Goal: Task Accomplishment & Management: Use online tool/utility

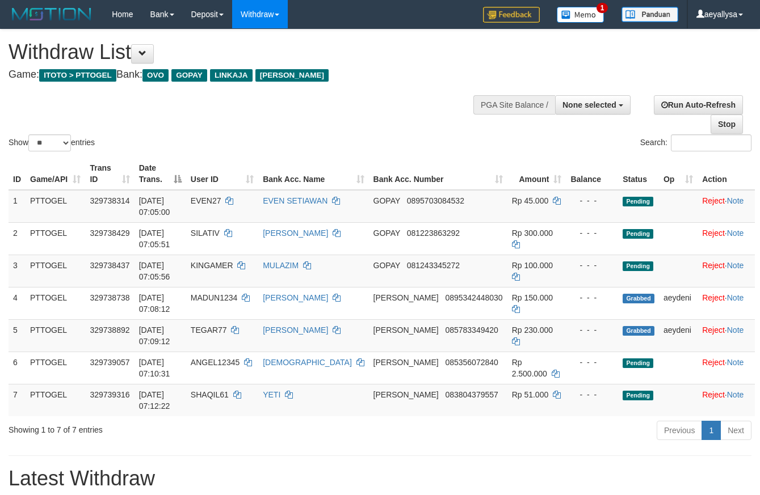
select select
select select "**"
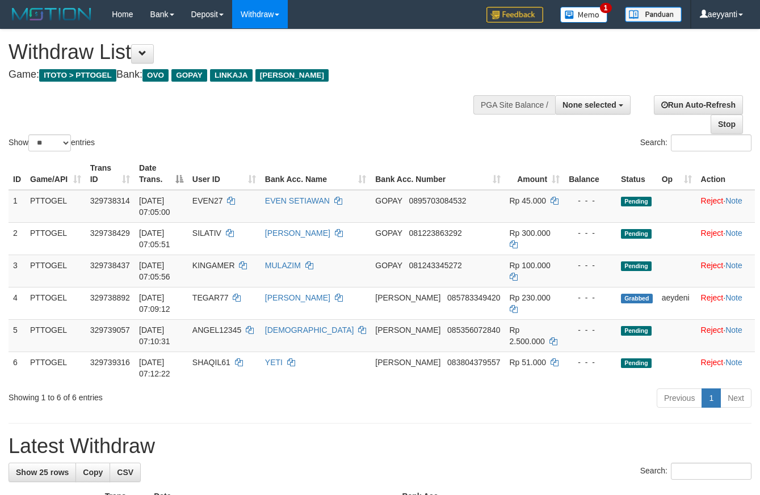
select select
select select "**"
click at [414, 114] on div "Show ** ** ** *** entries Search:" at bounding box center [380, 92] width 760 height 124
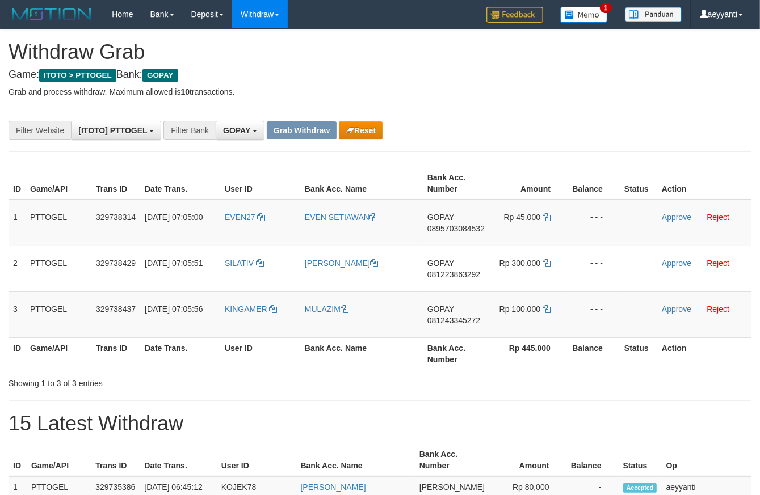
scroll to position [172, 0]
drag, startPoint x: 283, startPoint y: 208, endPoint x: 518, endPoint y: 309, distance: 255.8
click at [518, 309] on tbody "1 PTTOGEL 329738314 31/08/2025 07:05:00 EVEN27 EVEN SETIAWAN GOPAY 089570308453…" at bounding box center [380, 269] width 743 height 138
click at [507, 137] on div "**********" at bounding box center [316, 130] width 633 height 19
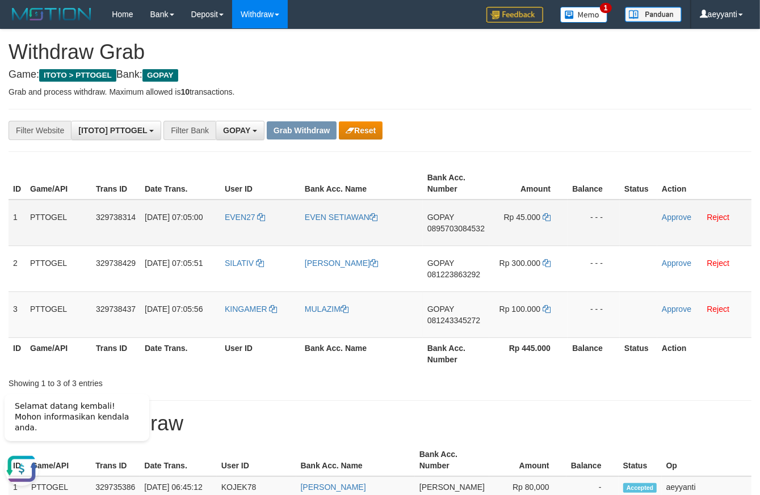
click at [465, 229] on span "0895703084532" at bounding box center [455, 228] width 57 height 9
copy span "0895703084532"
click at [457, 229] on span "0895703084532" at bounding box center [455, 228] width 57 height 9
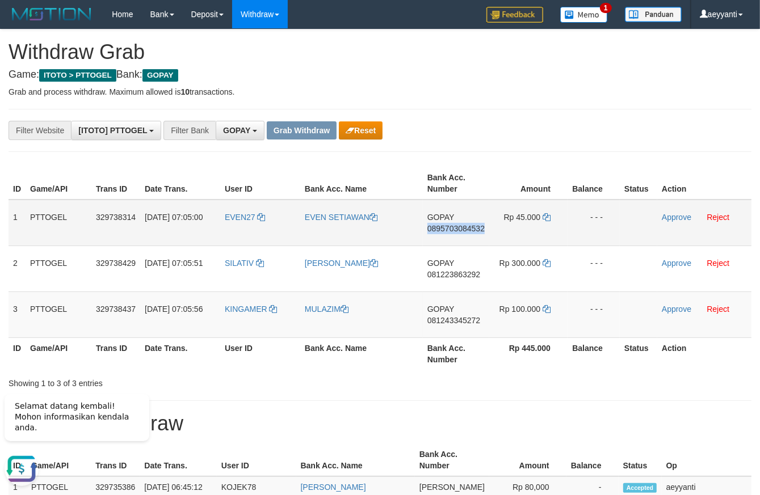
drag, startPoint x: 457, startPoint y: 229, endPoint x: 765, endPoint y: 230, distance: 307.6
click at [459, 230] on span "0895703084532" at bounding box center [455, 228] width 57 height 9
copy span "0895703084532"
click at [548, 217] on icon at bounding box center [547, 217] width 8 height 8
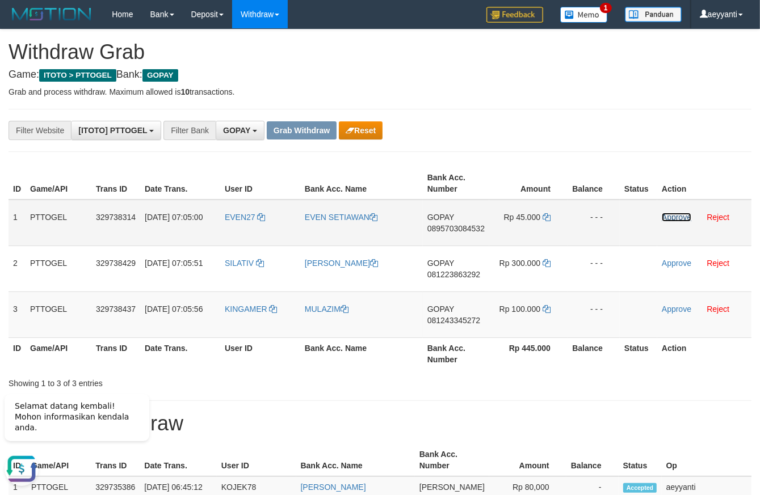
click at [678, 220] on link "Approve" at bounding box center [677, 217] width 30 height 9
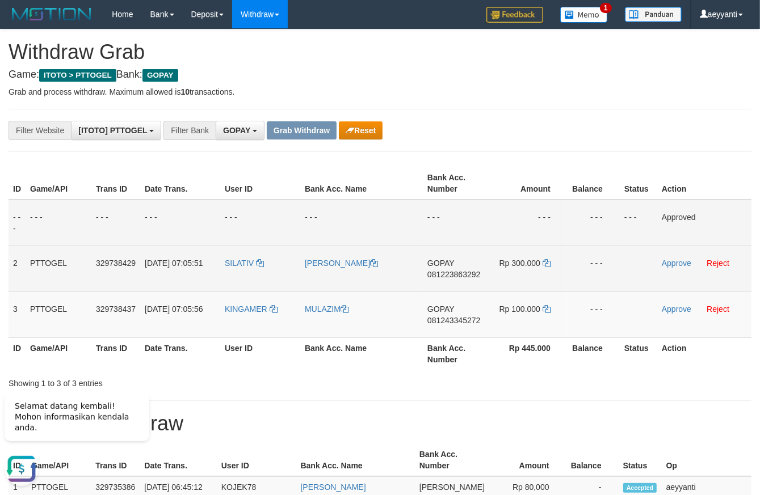
click at [441, 279] on td "GOPAY 081223863292" at bounding box center [456, 269] width 66 height 46
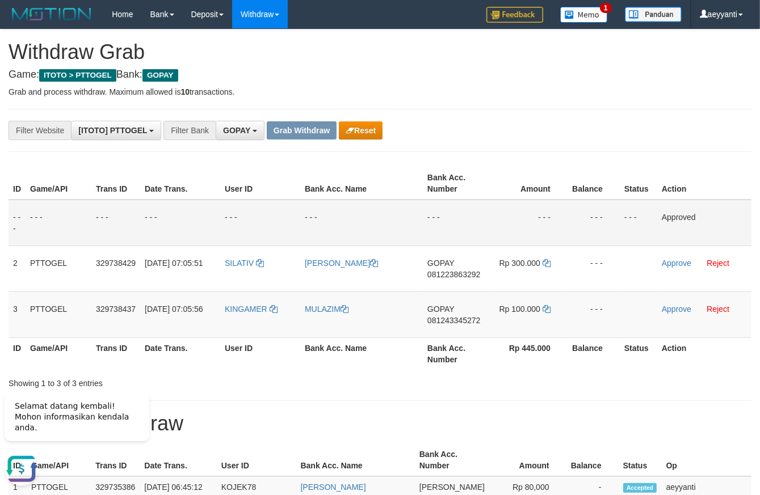
click at [511, 230] on td "- - -" at bounding box center [528, 223] width 78 height 47
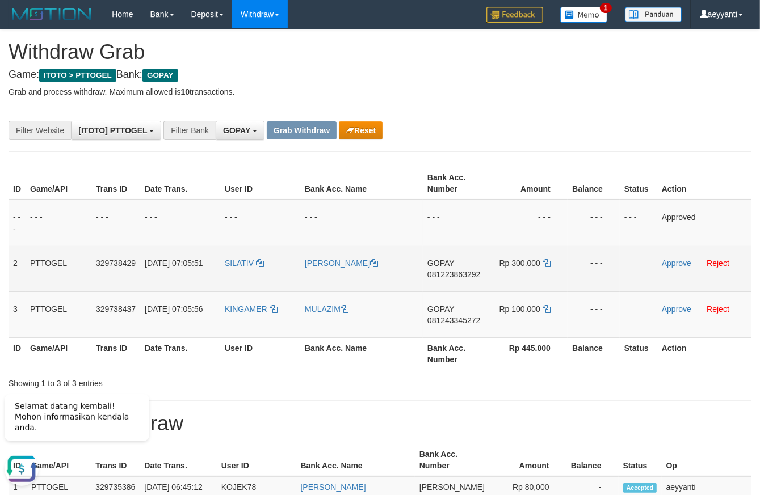
click at [459, 273] on span "081223863292" at bounding box center [453, 274] width 53 height 9
copy span "081223863292"
click at [547, 264] on icon at bounding box center [547, 263] width 8 height 8
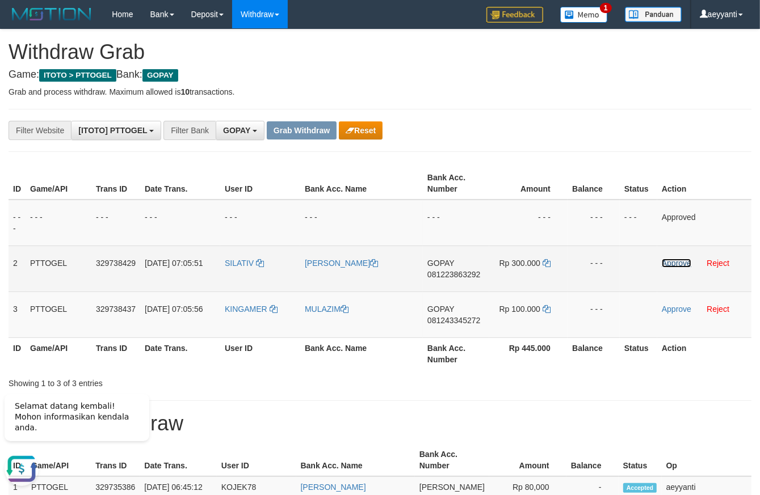
click at [675, 263] on link "Approve" at bounding box center [677, 263] width 30 height 9
click at [241, 253] on td "- - -" at bounding box center [260, 269] width 80 height 46
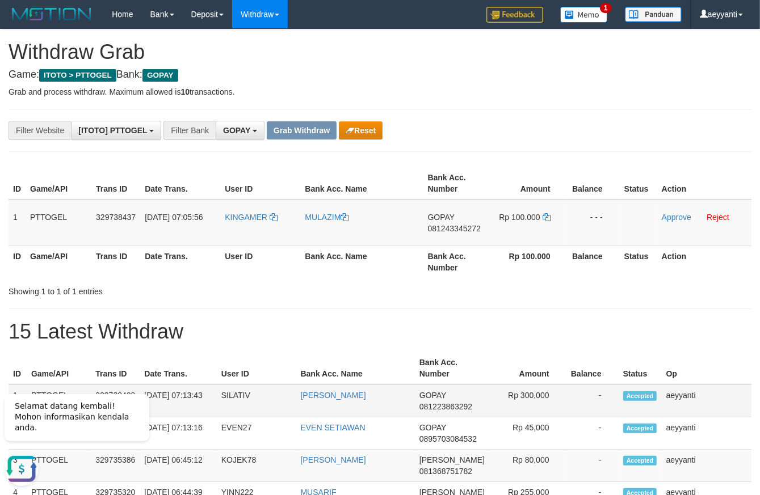
click at [240, 395] on td "SILATIV" at bounding box center [256, 401] width 79 height 33
copy td "SILATIV"
click at [239, 179] on th "User ID" at bounding box center [260, 183] width 80 height 32
click at [356, 128] on button "Reset" at bounding box center [361, 130] width 44 height 18
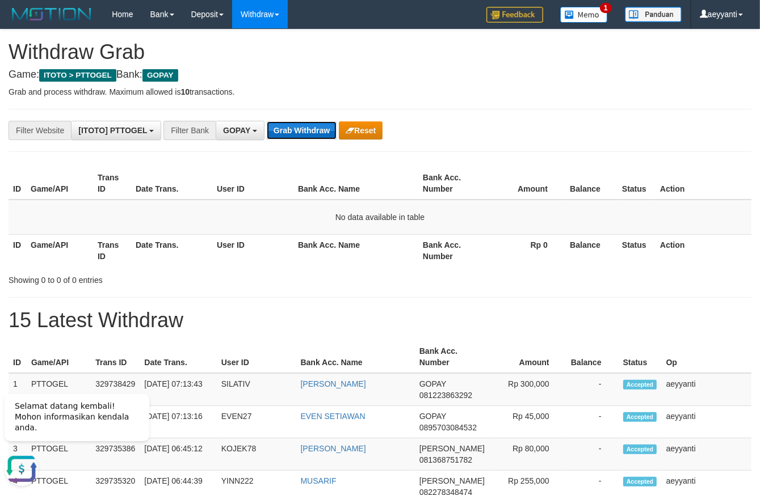
click at [301, 126] on button "Grab Withdraw" at bounding box center [302, 130] width 70 height 18
click at [250, 135] on span "GOPAY" at bounding box center [236, 130] width 27 height 9
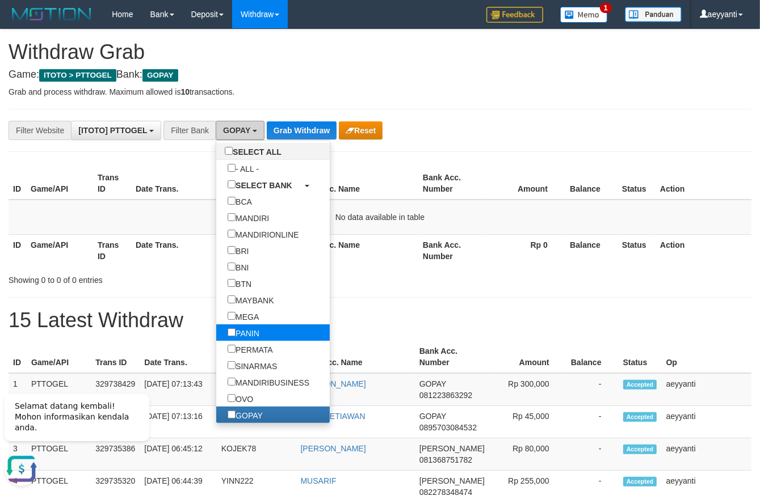
scroll to position [35, 0]
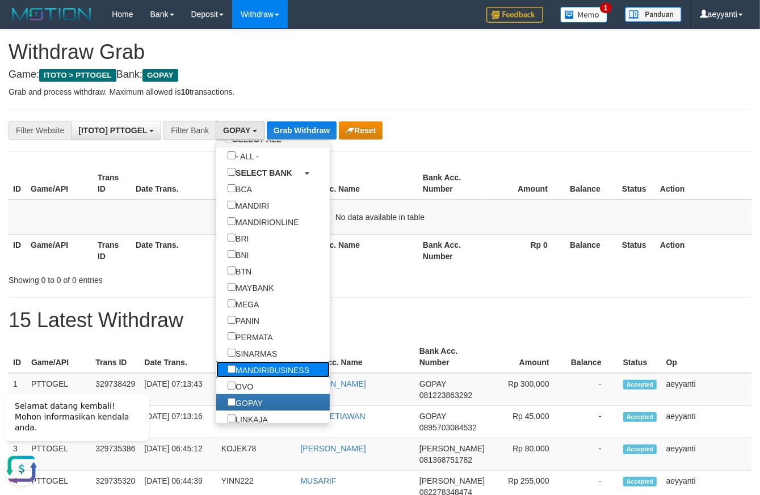
click at [216, 377] on label "MANDIRIBUSINESS" at bounding box center [268, 370] width 104 height 16
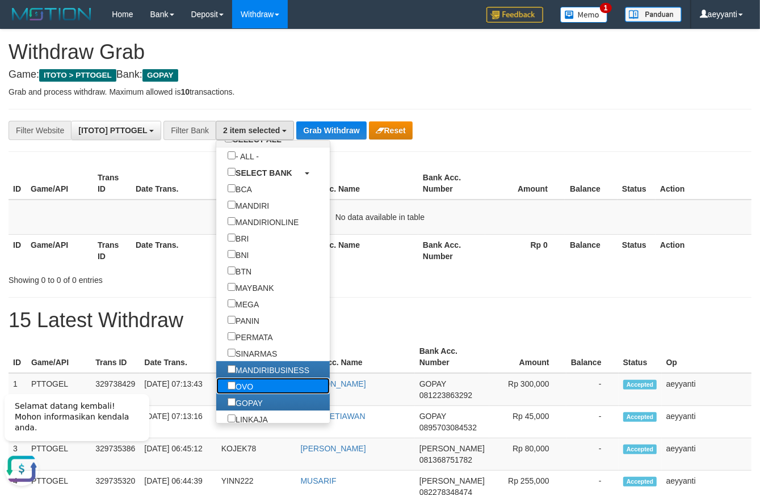
click at [216, 390] on label "OVO" at bounding box center [240, 386] width 48 height 16
click at [216, 374] on label "MANDIRIBUSINESS" at bounding box center [268, 370] width 104 height 16
select select "***"
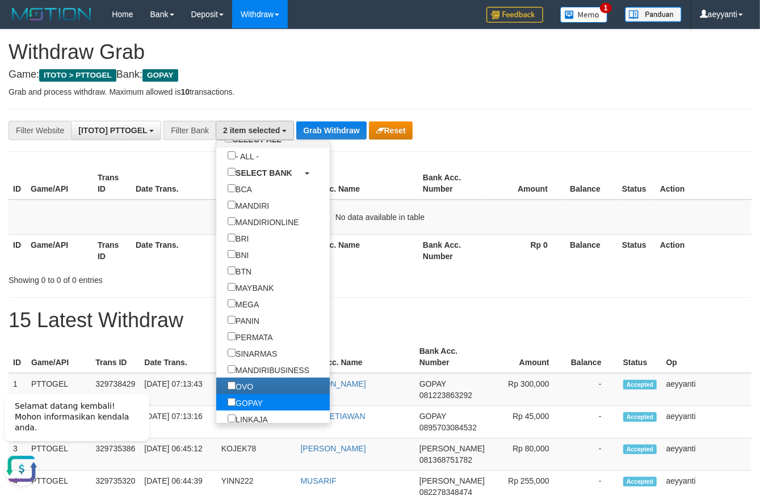
click at [216, 404] on label "GOPAY" at bounding box center [245, 402] width 58 height 16
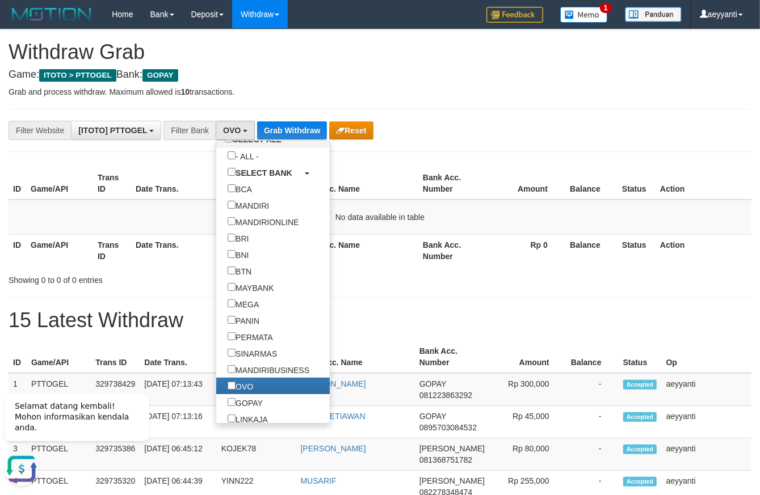
click at [472, 177] on th "Bank Acc. Number" at bounding box center [451, 183] width 67 height 32
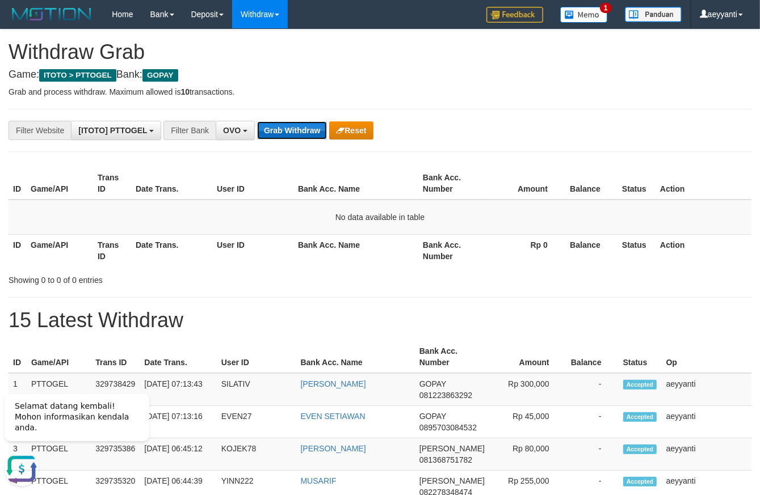
click at [302, 133] on button "Grab Withdraw" at bounding box center [292, 130] width 70 height 18
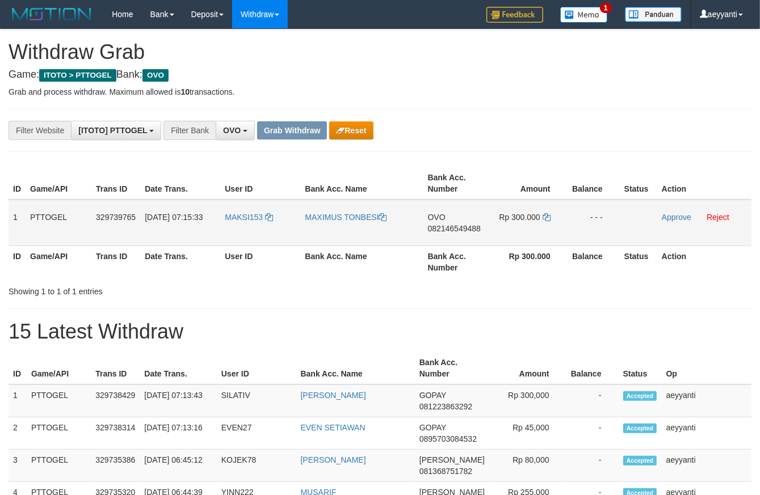
scroll to position [161, 0]
drag, startPoint x: 254, startPoint y: 205, endPoint x: 511, endPoint y: 231, distance: 258.4
click at [511, 231] on tr "1 PTTOGEL 329739765 [DATE] 07:15:33 MAKSI153 MAXIMUS TONBESI OVO 082146549488 R…" at bounding box center [380, 223] width 743 height 47
click at [579, 128] on div "**********" at bounding box center [316, 130] width 633 height 19
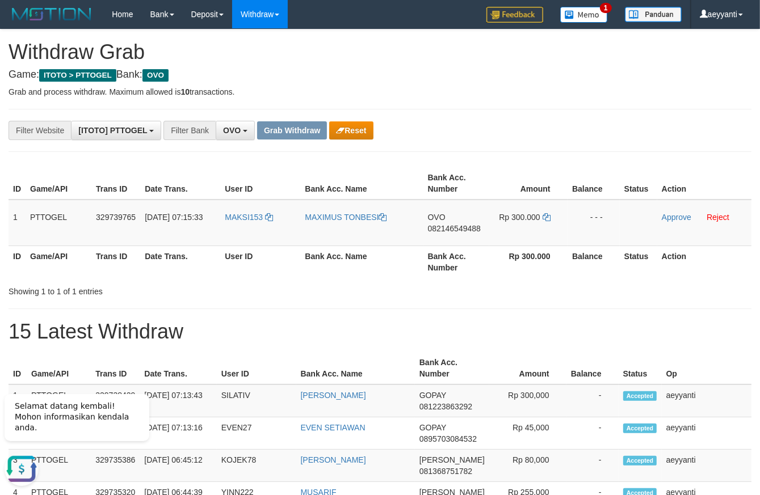
click at [456, 229] on span "082146549488" at bounding box center [454, 228] width 53 height 9
copy span "082146549488"
click at [547, 216] on icon at bounding box center [547, 217] width 8 height 8
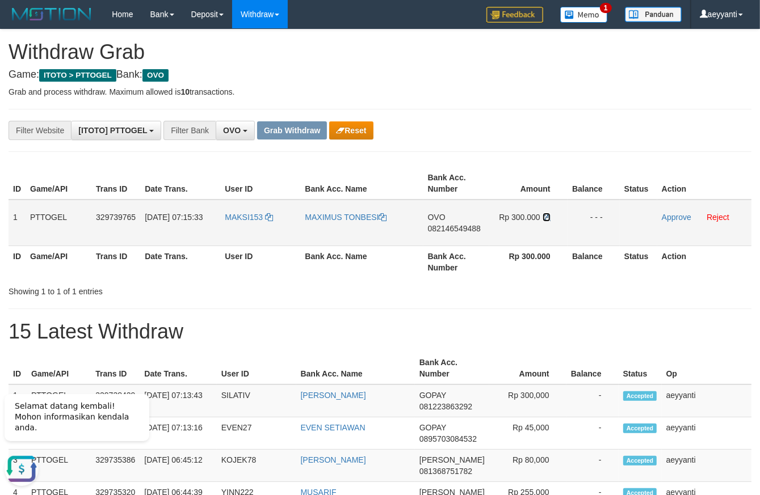
drag, startPoint x: 547, startPoint y: 216, endPoint x: 578, endPoint y: 217, distance: 31.2
click at [550, 217] on icon at bounding box center [547, 217] width 8 height 8
click at [674, 215] on link "Approve" at bounding box center [677, 217] width 30 height 9
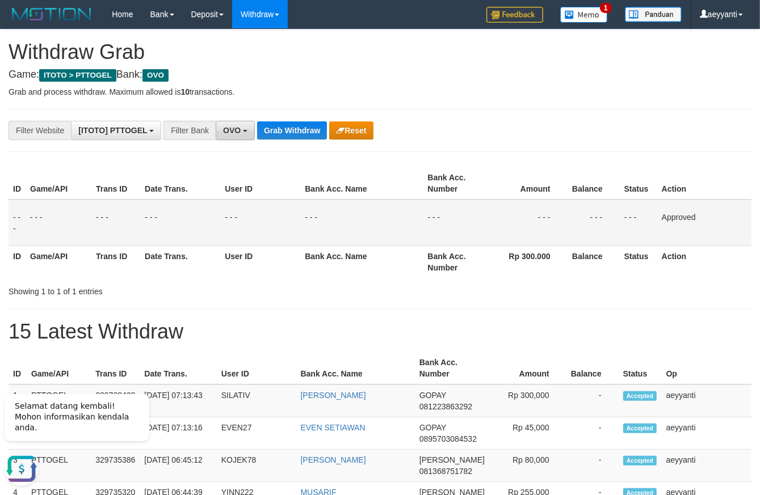
click at [226, 130] on span "OVO" at bounding box center [232, 130] width 18 height 9
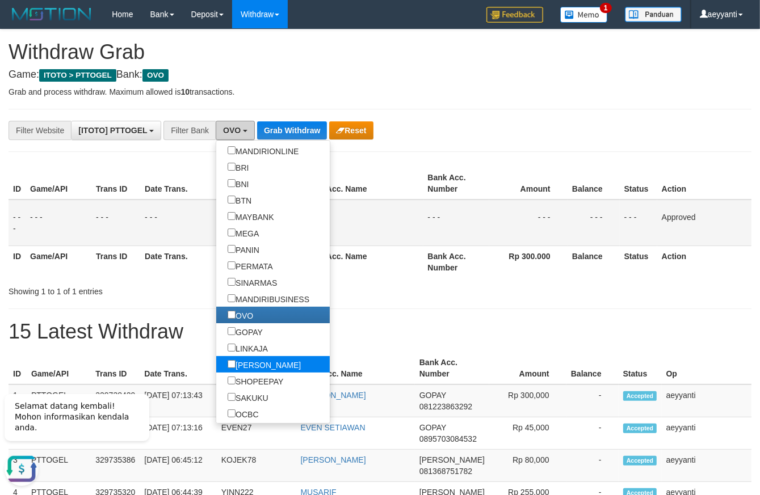
scroll to position [141, 0]
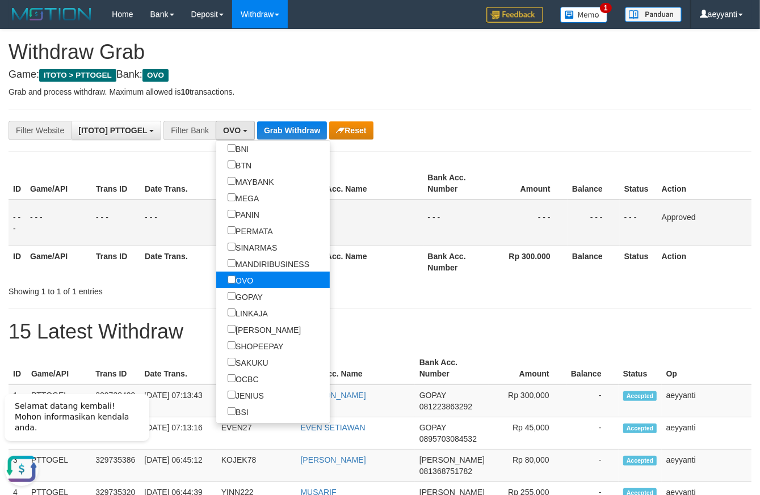
click at [216, 284] on label "OVO" at bounding box center [240, 280] width 48 height 16
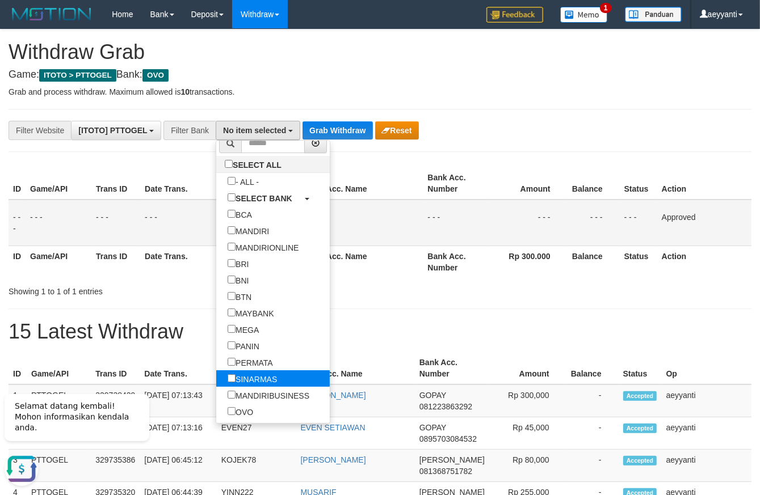
scroll to position [0, 0]
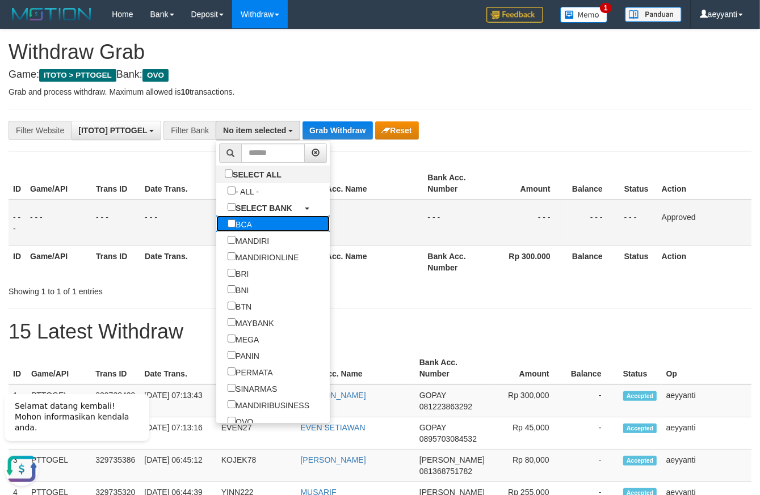
click at [216, 229] on label "BCA" at bounding box center [239, 224] width 47 height 16
select select "***"
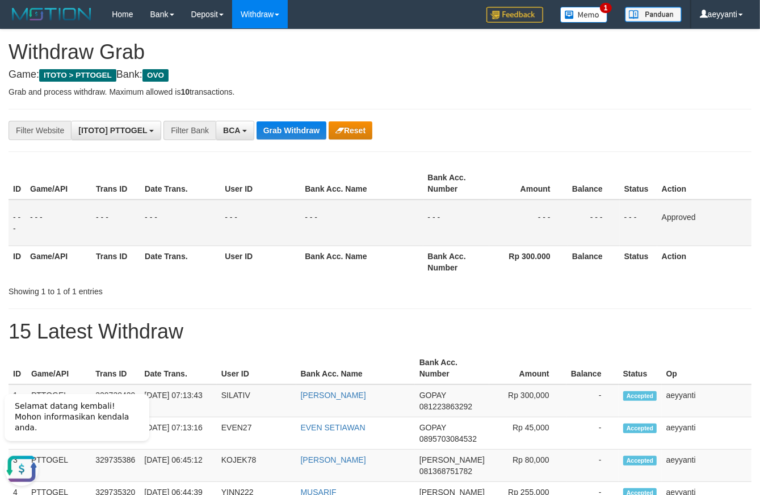
drag, startPoint x: 178, startPoint y: 314, endPoint x: 180, endPoint y: 297, distance: 17.3
click at [295, 132] on button "Grab Withdraw" at bounding box center [292, 130] width 70 height 18
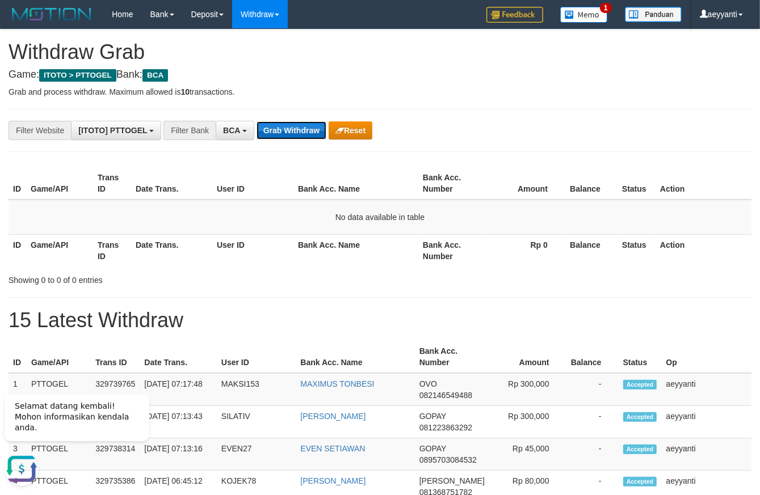
click at [274, 127] on button "Grab Withdraw" at bounding box center [292, 130] width 70 height 18
click at [297, 134] on button "Grab Withdraw" at bounding box center [292, 130] width 70 height 18
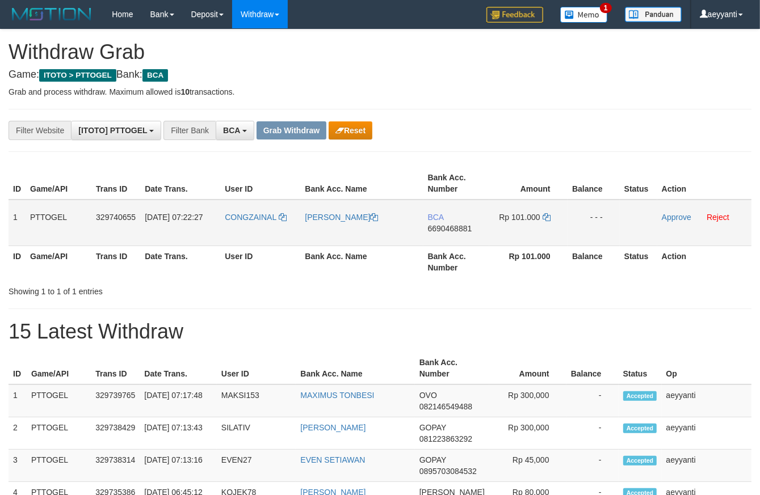
scroll to position [21, 0]
drag, startPoint x: 259, startPoint y: 207, endPoint x: 501, endPoint y: 238, distance: 243.8
click at [501, 238] on tr "1 PTTOGEL 329740655 [DATE] 07:22:27 CONGZAINAL [PERSON_NAME] BCA 6690468881 Rp …" at bounding box center [380, 223] width 743 height 47
click at [579, 124] on div "**********" at bounding box center [316, 130] width 633 height 19
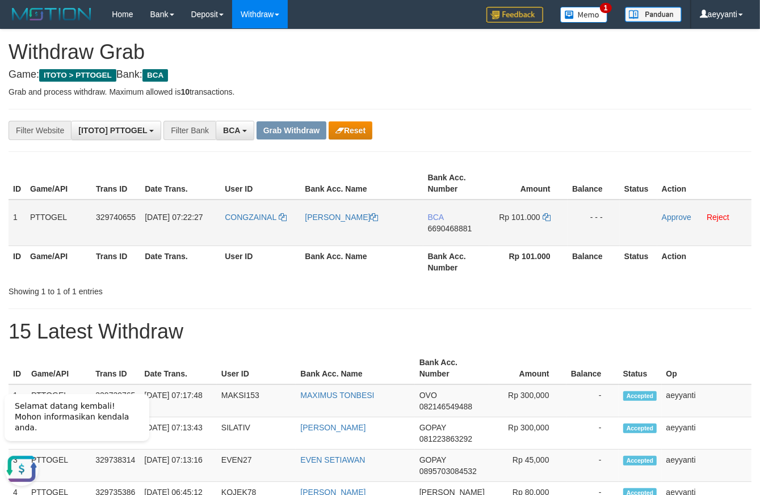
click at [456, 228] on span "6690468881" at bounding box center [450, 228] width 44 height 9
copy span "6690468881"
click at [548, 216] on icon at bounding box center [547, 217] width 8 height 8
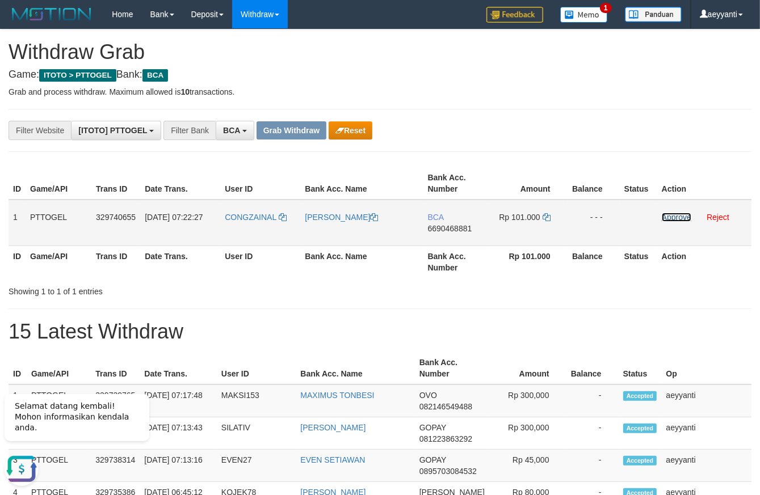
click at [675, 217] on link "Approve" at bounding box center [677, 217] width 30 height 9
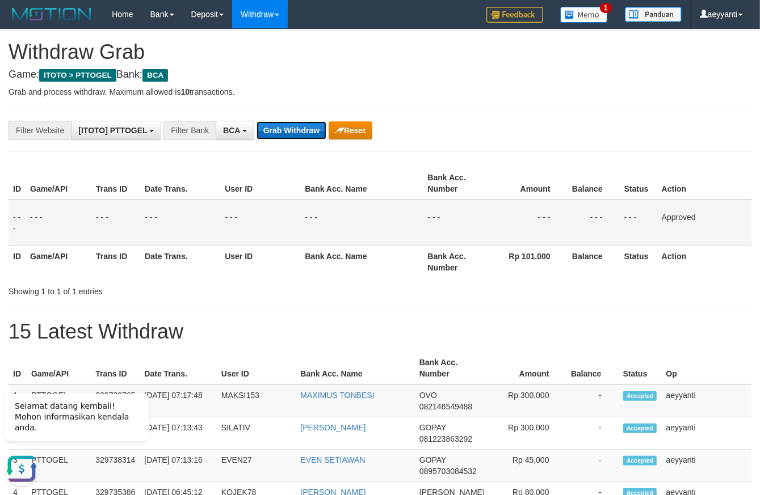
click at [292, 123] on button "Grab Withdraw" at bounding box center [292, 130] width 70 height 18
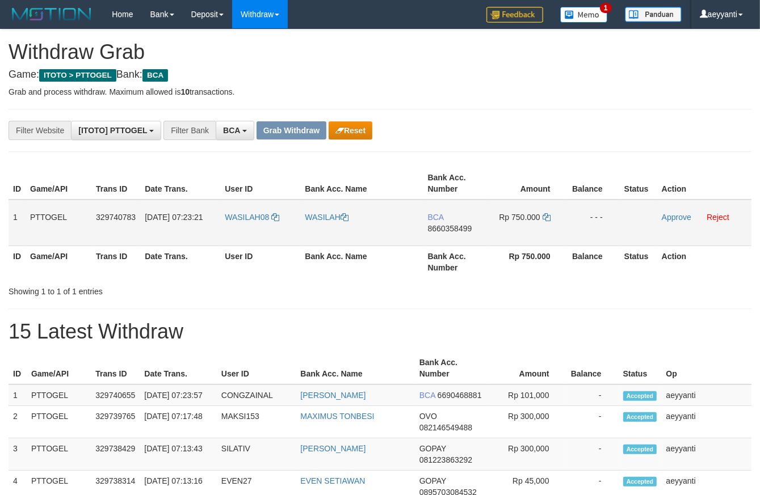
scroll to position [21, 0]
drag, startPoint x: 270, startPoint y: 203, endPoint x: 518, endPoint y: 236, distance: 250.3
click at [518, 236] on tr "1 PTTOGEL 329740783 31/08/2025 07:23:21 WASILAH08 WASILAH BCA 8660358499 Rp 750…" at bounding box center [380, 223] width 743 height 47
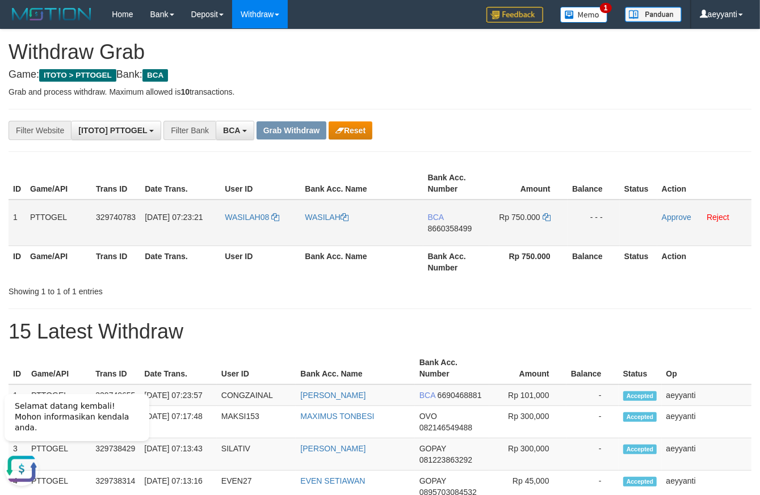
click at [447, 230] on span "8660358499" at bounding box center [450, 228] width 44 height 9
drag, startPoint x: 447, startPoint y: 230, endPoint x: 656, endPoint y: 179, distance: 215.4
click at [447, 229] on span "8660358499" at bounding box center [450, 228] width 44 height 9
copy span "8660358499"
click at [547, 216] on icon at bounding box center [547, 217] width 8 height 8
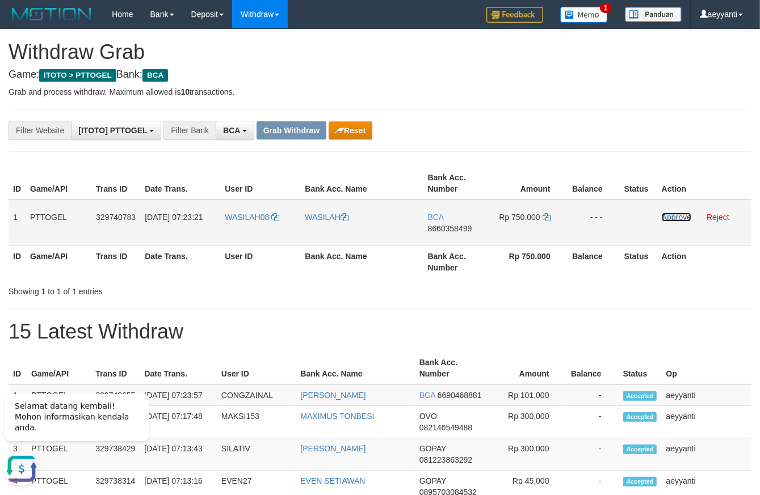
click at [675, 213] on link "Approve" at bounding box center [677, 217] width 30 height 9
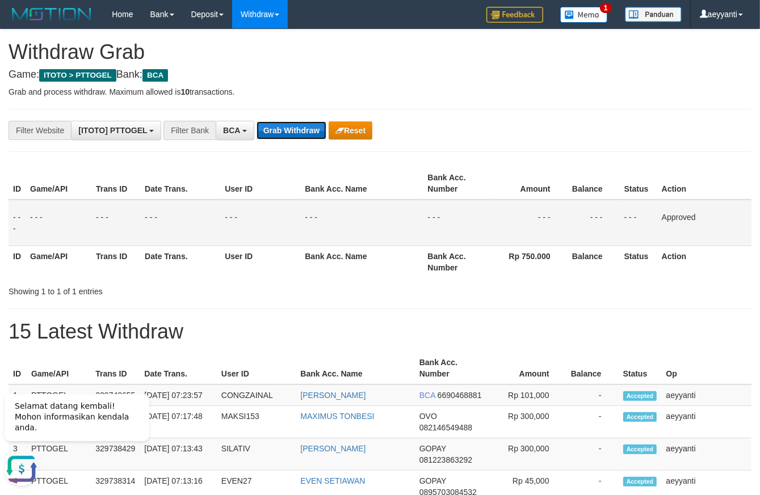
click at [296, 128] on button "Grab Withdraw" at bounding box center [292, 130] width 70 height 18
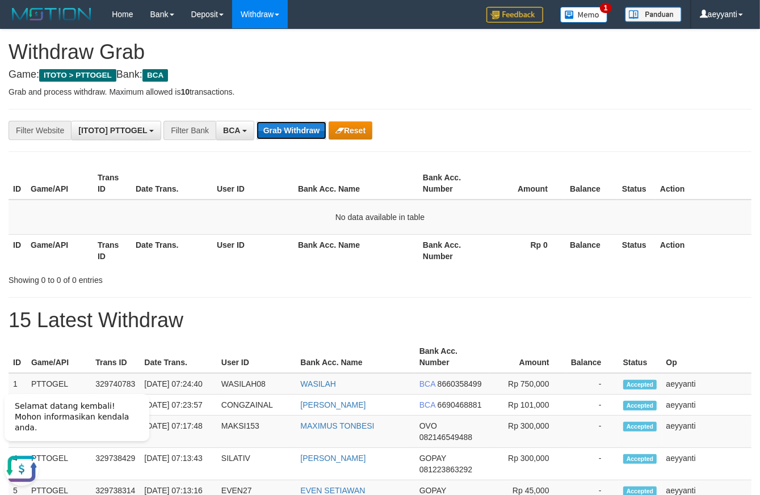
click at [296, 127] on button "Grab Withdraw" at bounding box center [292, 130] width 70 height 18
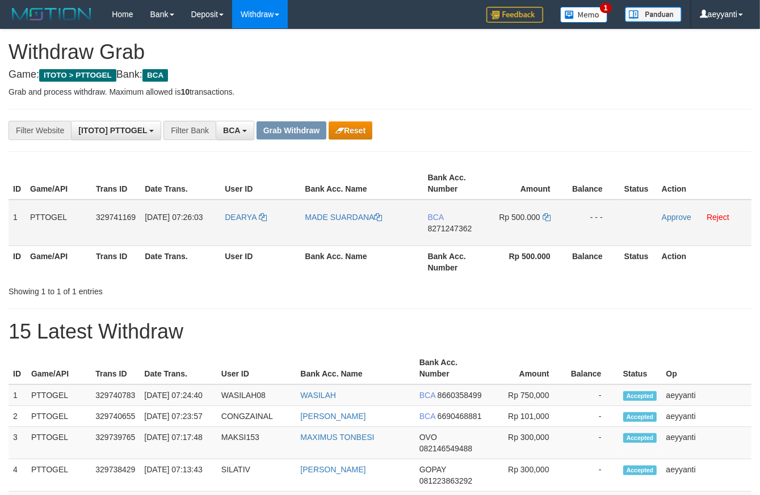
scroll to position [21, 0]
drag, startPoint x: 265, startPoint y: 208, endPoint x: 540, endPoint y: 217, distance: 275.4
click at [540, 217] on tr "1 PTTOGEL 329741169 [DATE] 07:26:03 [GEOGRAPHIC_DATA] MADE [GEOGRAPHIC_DATA] BC…" at bounding box center [380, 223] width 743 height 47
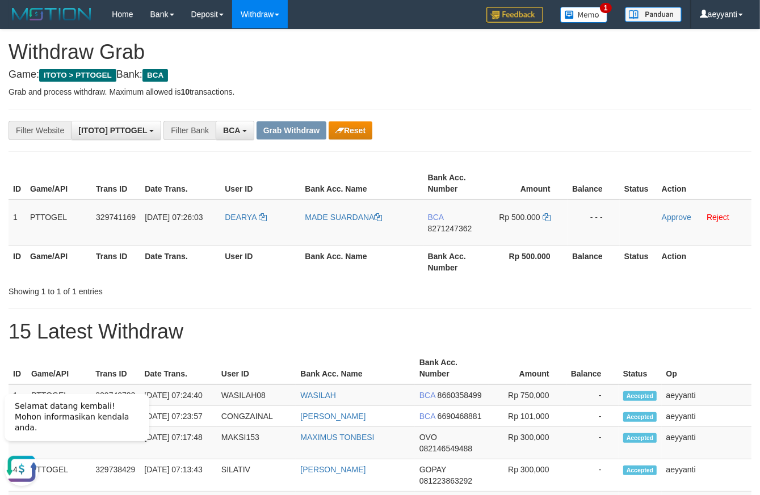
scroll to position [0, 0]
click at [457, 230] on span "8271247362" at bounding box center [450, 228] width 44 height 9
copy span "8271247362"
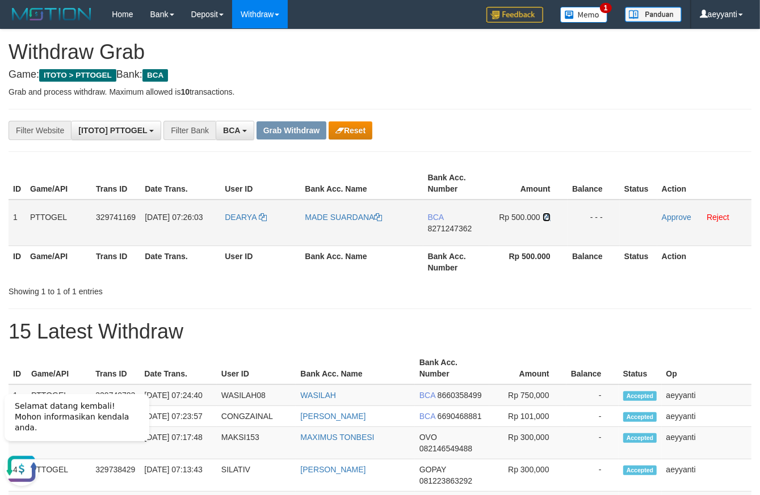
click at [547, 219] on icon at bounding box center [547, 217] width 8 height 8
click at [547, 218] on icon at bounding box center [547, 217] width 8 height 8
click at [677, 215] on link "Approve" at bounding box center [677, 217] width 30 height 9
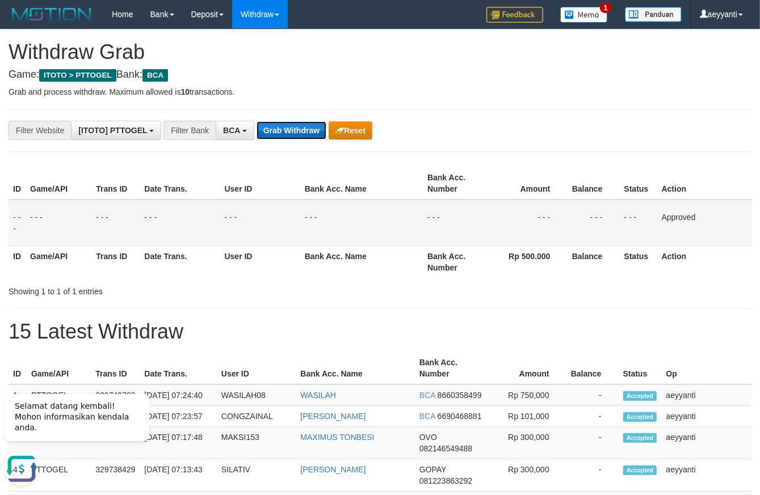
click at [276, 133] on button "Grab Withdraw" at bounding box center [292, 130] width 70 height 18
